Goal: Task Accomplishment & Management: Manage account settings

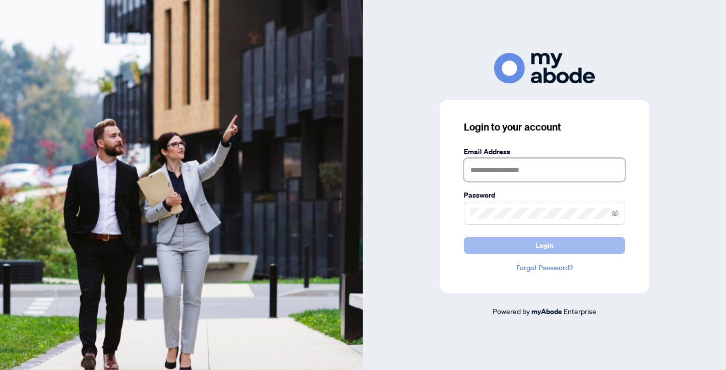
type input "**********"
click at [545, 245] on span "Login" at bounding box center [545, 246] width 18 height 16
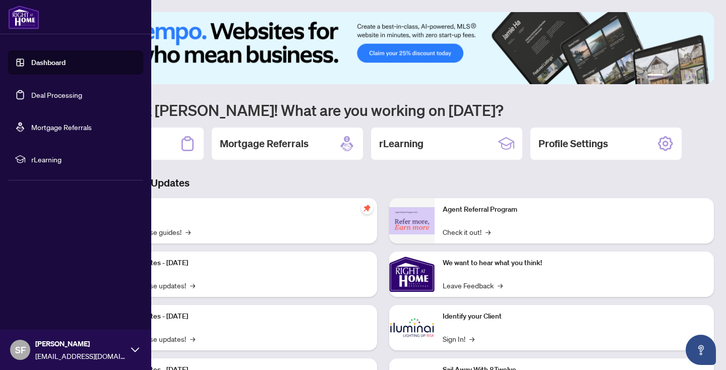
click at [31, 90] on link "Deal Processing" at bounding box center [56, 94] width 51 height 9
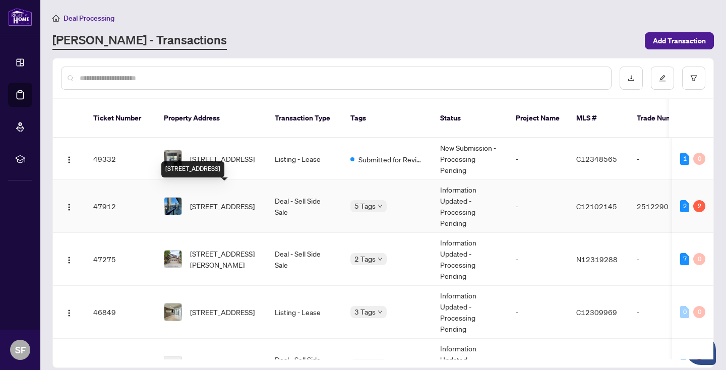
click at [229, 201] on span "2702-955 Bay St, Toronto, Ontario M5S 0C6, Canada" at bounding box center [222, 206] width 65 height 11
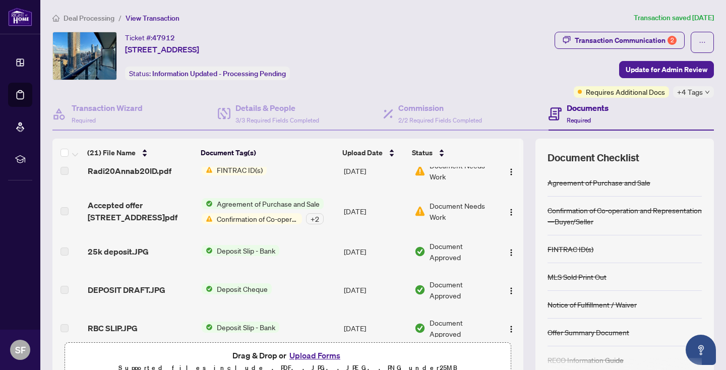
scroll to position [670, 0]
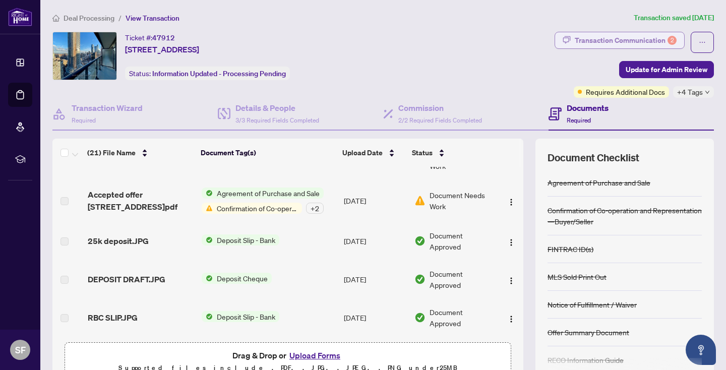
click at [624, 39] on div "Transaction Communication 2" at bounding box center [626, 40] width 102 height 16
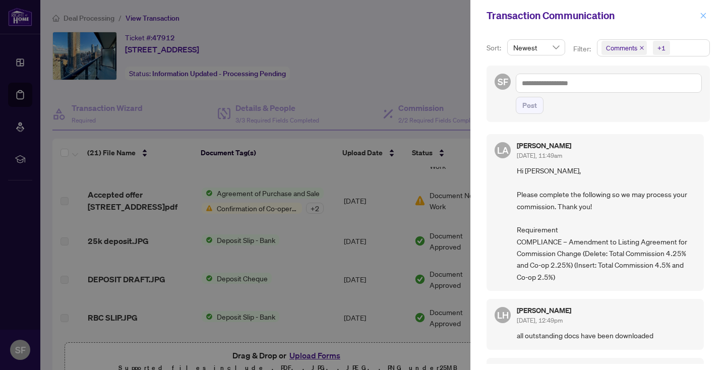
click at [705, 16] on icon "close" at bounding box center [703, 15] width 7 height 7
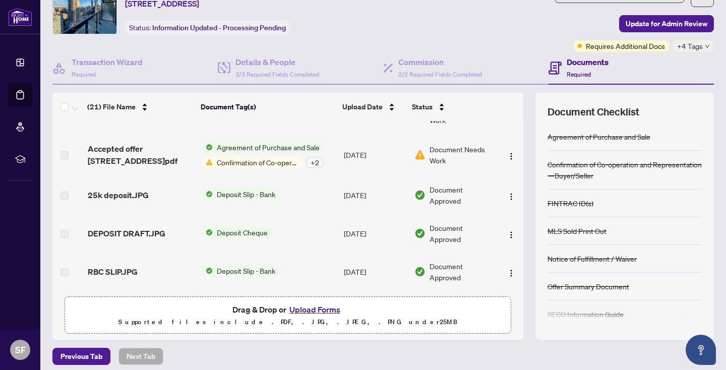
scroll to position [52, 0]
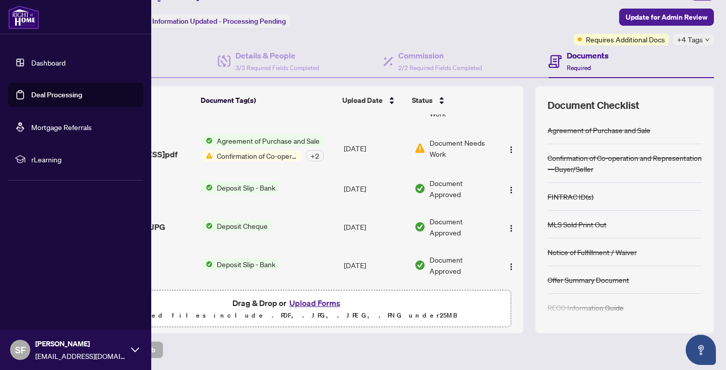
click at [79, 91] on link "Deal Processing" at bounding box center [56, 94] width 51 height 9
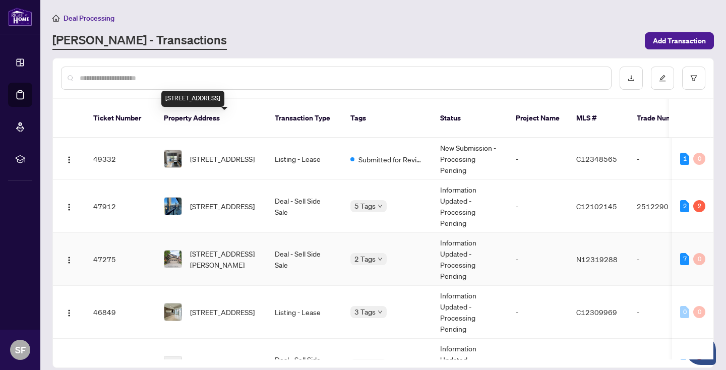
scroll to position [76, 0]
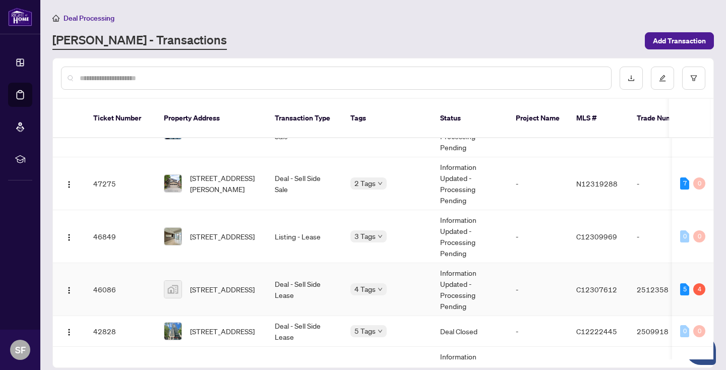
click at [287, 271] on td "Deal - Sell Side Lease" at bounding box center [305, 289] width 76 height 53
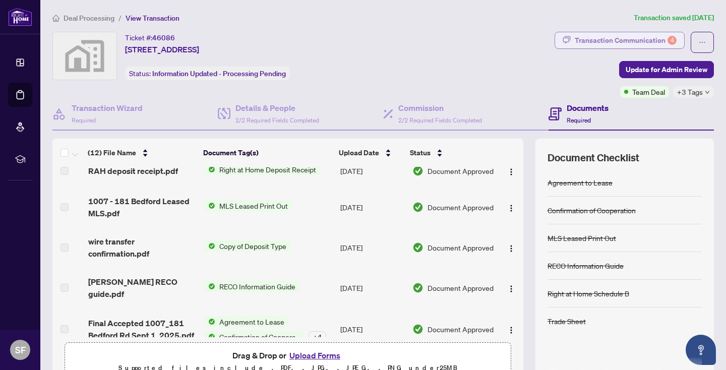
click at [649, 37] on div "Transaction Communication 4" at bounding box center [626, 40] width 102 height 16
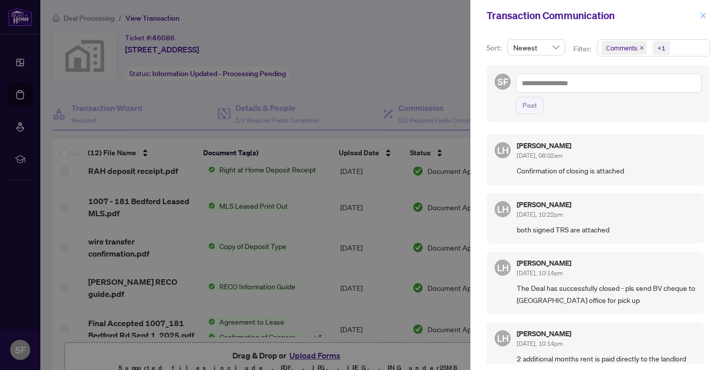
click at [704, 15] on icon "close" at bounding box center [704, 16] width 6 height 6
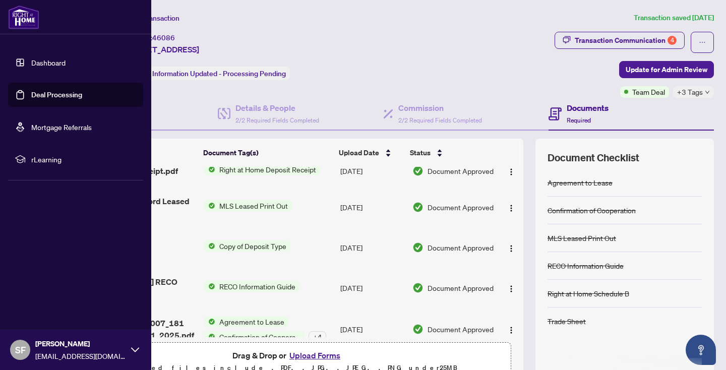
click at [60, 93] on link "Deal Processing" at bounding box center [56, 94] width 51 height 9
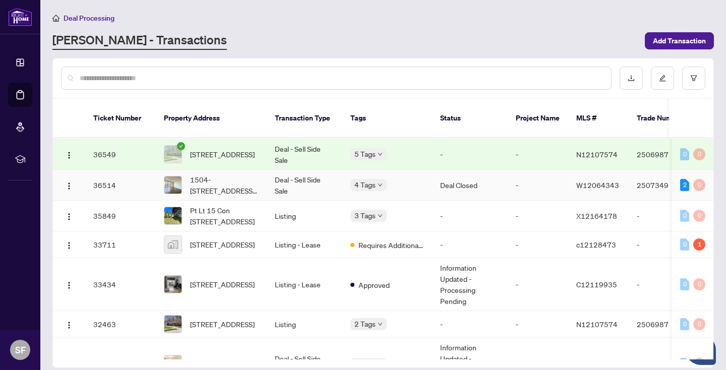
scroll to position [399, 0]
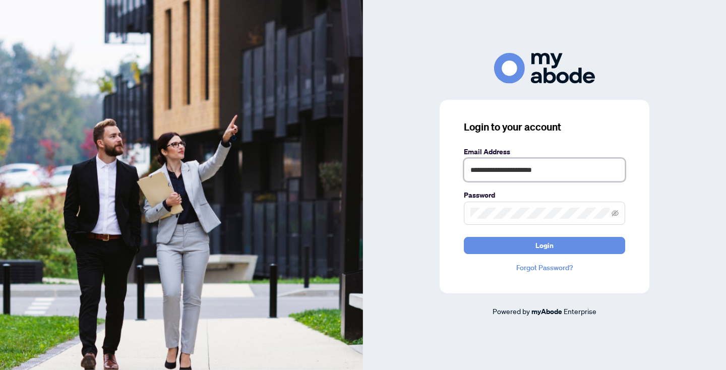
click at [563, 172] on input "**********" at bounding box center [544, 169] width 161 height 23
type input "**********"
click at [560, 250] on button "Login" at bounding box center [544, 245] width 161 height 17
